Goal: Find specific page/section: Find specific page/section

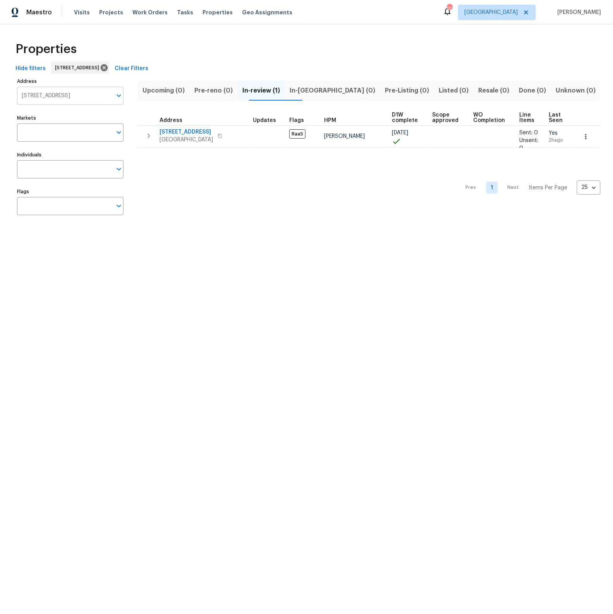
click at [68, 96] on input "6359 Stonehurst Cir Lake Worth FL 33467" at bounding box center [64, 96] width 95 height 18
type input "7104 top"
click at [39, 116] on li "7104 Top Rail Run Fort Worth TX 76179" at bounding box center [70, 116] width 106 height 13
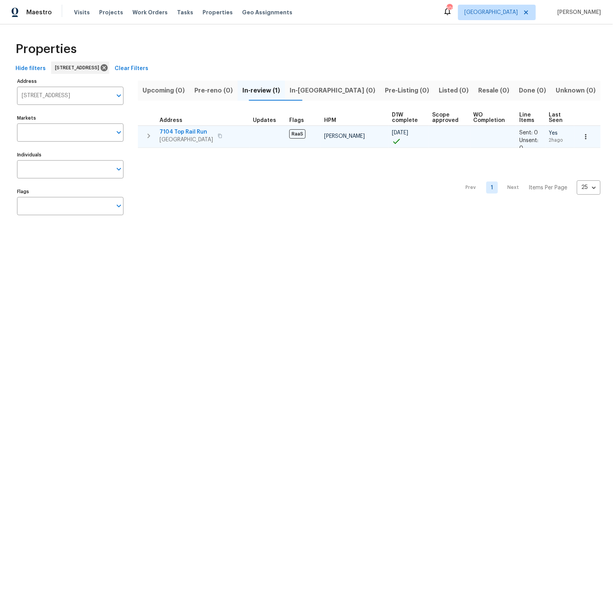
click at [199, 129] on span "7104 Top Rail Run" at bounding box center [185, 132] width 53 height 8
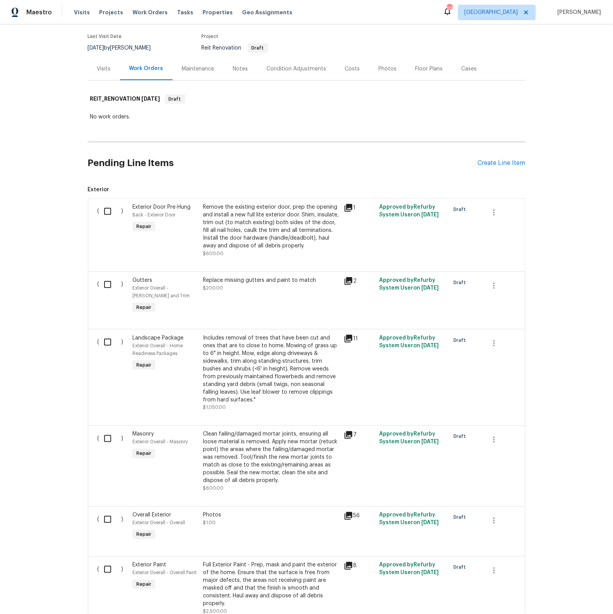
scroll to position [137, 0]
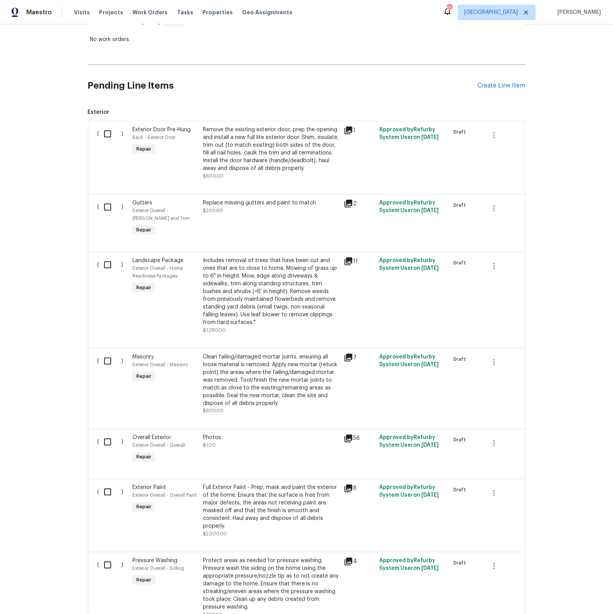
click at [345, 262] on icon at bounding box center [348, 261] width 8 height 8
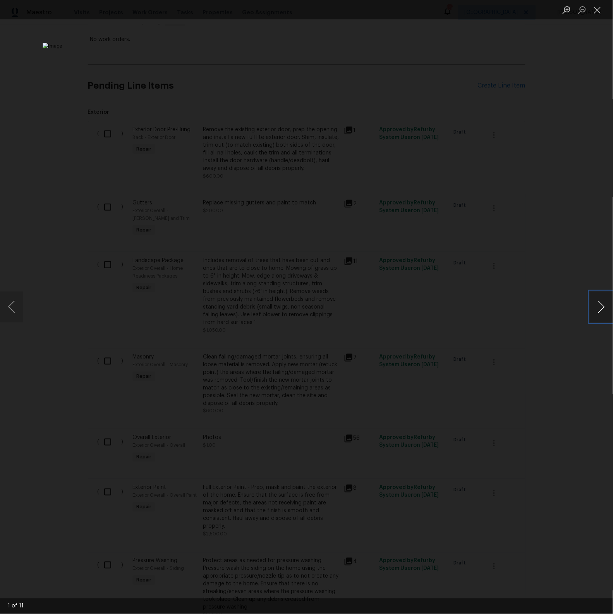
click at [598, 311] on button "Next image" at bounding box center [600, 306] width 23 height 31
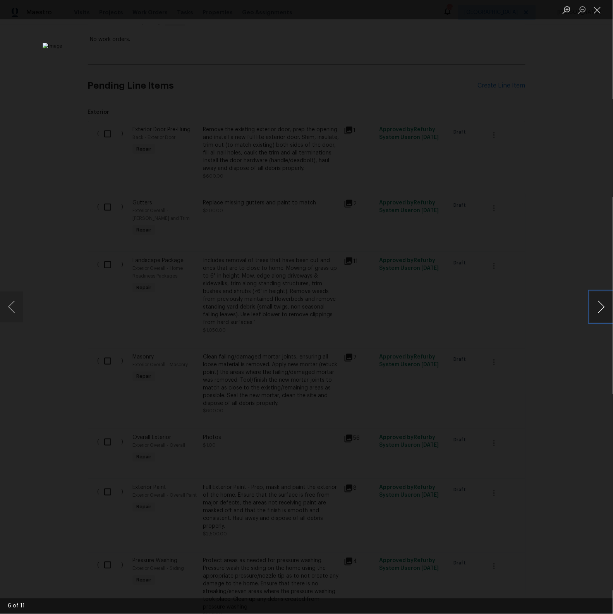
click at [598, 311] on button "Next image" at bounding box center [600, 306] width 23 height 31
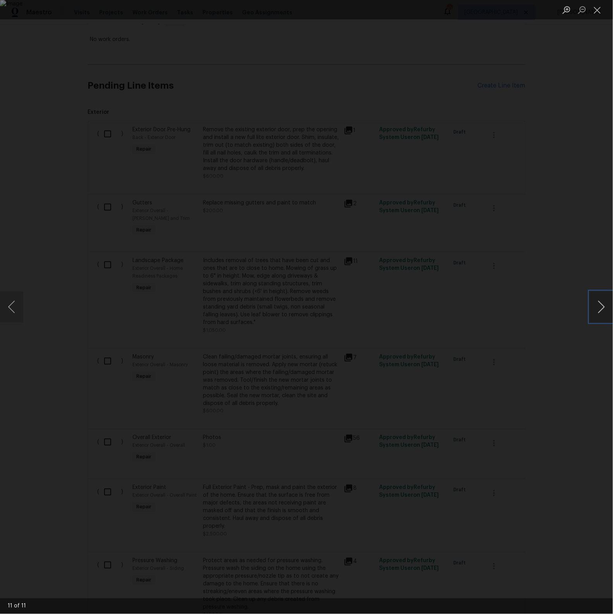
click at [598, 311] on button "Next image" at bounding box center [600, 306] width 23 height 31
click at [600, 10] on button "Close lightbox" at bounding box center [596, 10] width 15 height 14
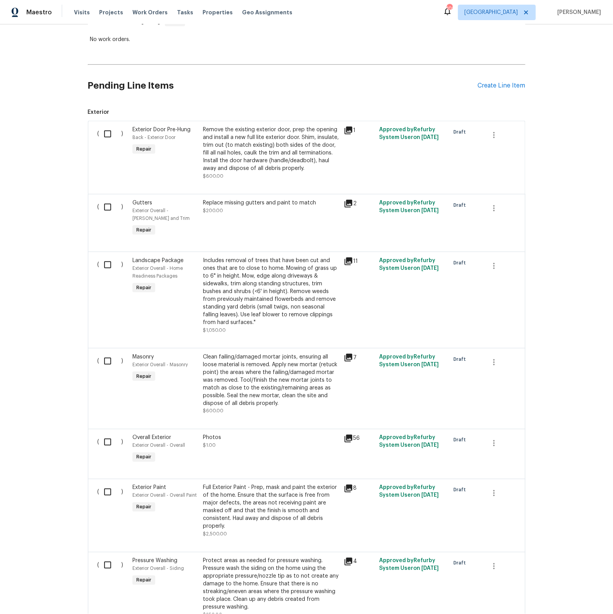
scroll to position [0, 0]
